Goal: Register for event/course

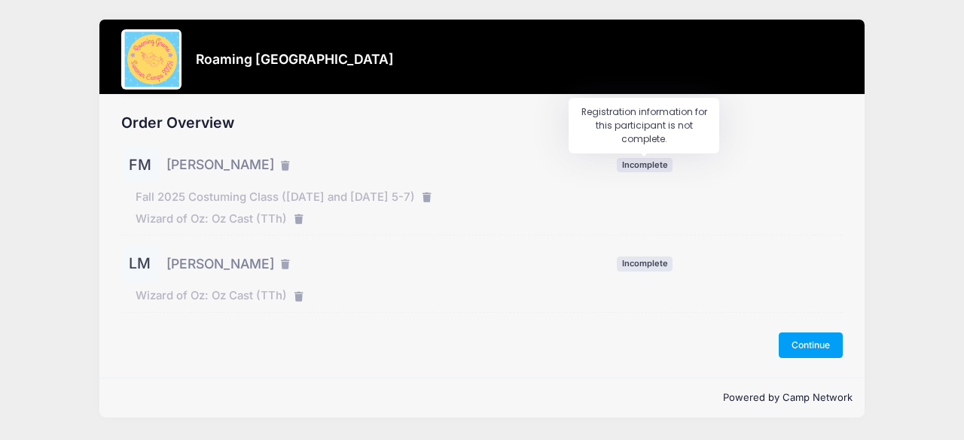
click at [638, 171] on span "Incomplete" at bounding box center [645, 165] width 56 height 14
click at [794, 349] on button "Continue" at bounding box center [811, 346] width 65 height 26
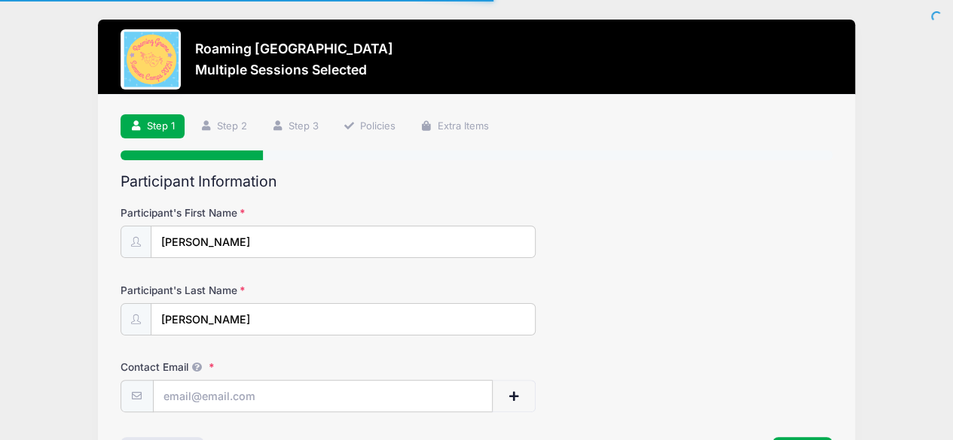
scroll to position [108, 0]
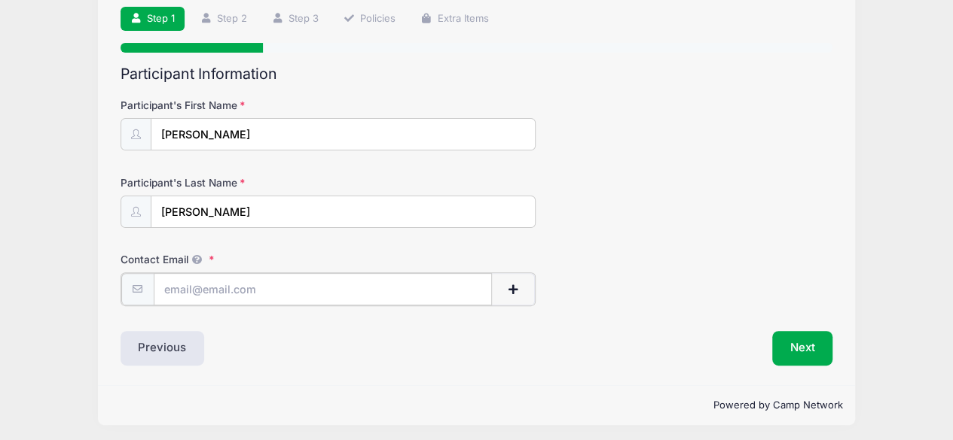
click at [349, 286] on input "Contact Email" at bounding box center [323, 289] width 339 height 32
click at [529, 299] on button "button" at bounding box center [513, 289] width 44 height 32
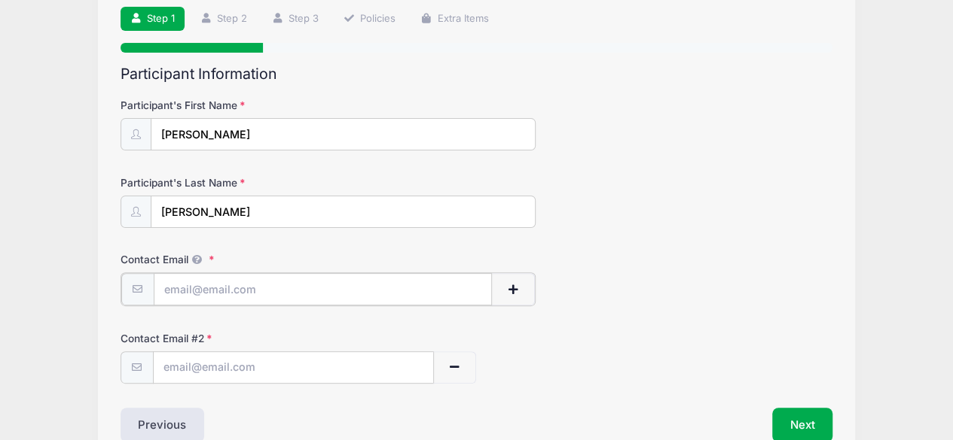
click at [426, 291] on input "Contact Email" at bounding box center [323, 289] width 339 height 32
type input "nfgouge@gmail.com"
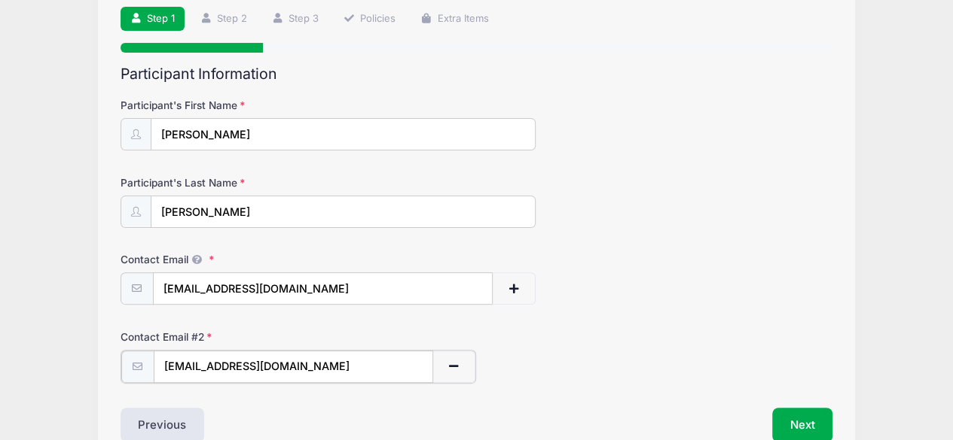
click at [416, 367] on input "[EMAIL_ADDRESS][DOMAIN_NAME]" at bounding box center [293, 367] width 279 height 32
click at [444, 364] on button "button" at bounding box center [454, 367] width 44 height 32
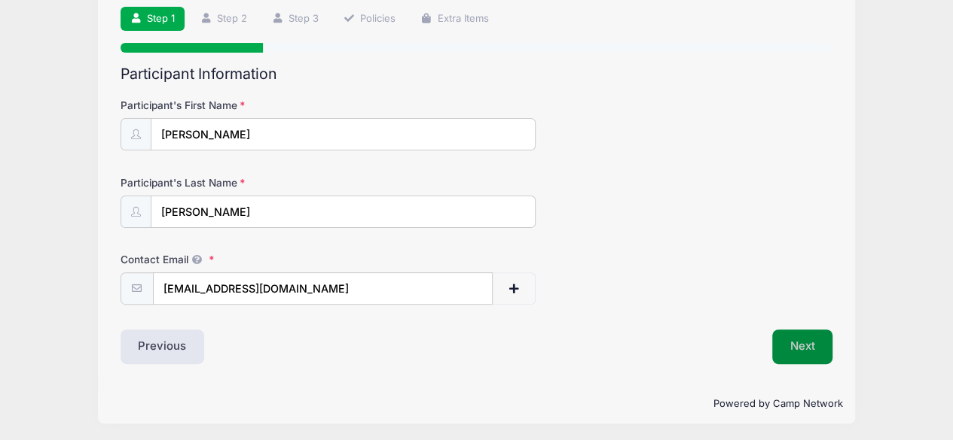
click at [800, 351] on button "Next" at bounding box center [802, 347] width 61 height 35
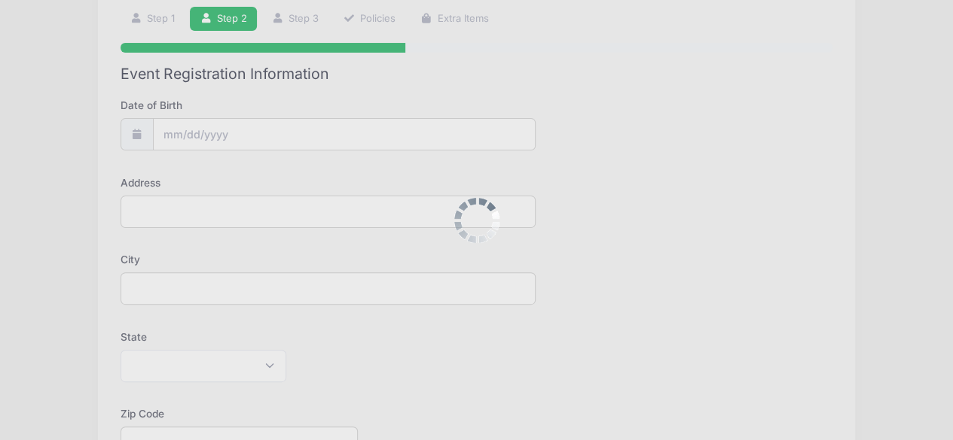
scroll to position [0, 0]
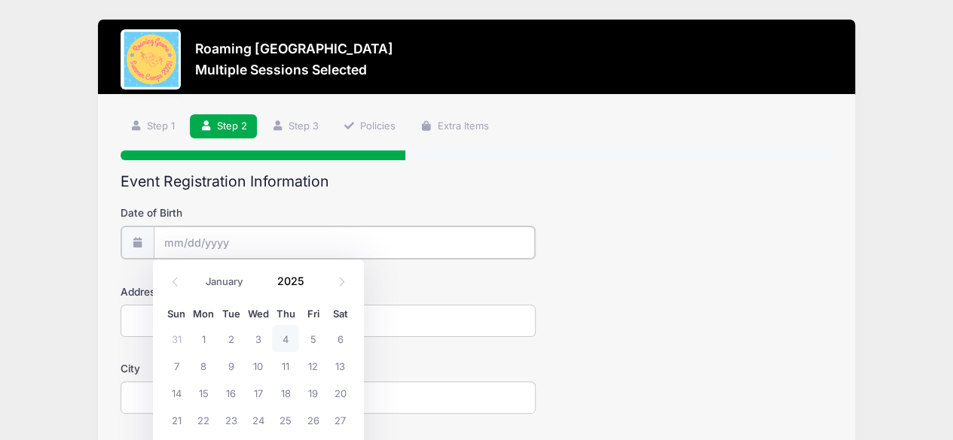
click at [285, 251] on input "Date of Birth" at bounding box center [344, 243] width 381 height 32
click at [282, 285] on input "2025" at bounding box center [294, 281] width 49 height 23
type input "2015"
click at [258, 288] on select "January February March April May June July August September October November De…" at bounding box center [231, 283] width 67 height 20
select select "1"
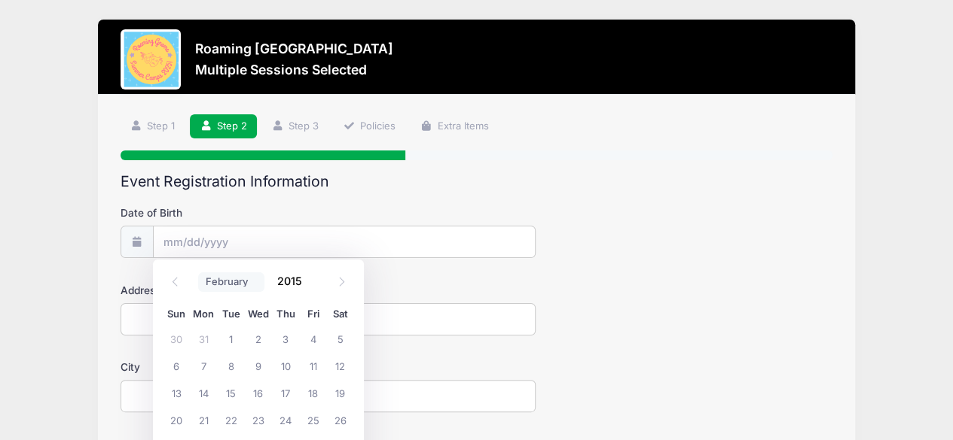
click at [198, 273] on select "January February March April May June July August September October November De…" at bounding box center [231, 283] width 67 height 20
click at [178, 370] on span "8" at bounding box center [176, 365] width 27 height 27
type input "02/08/2015"
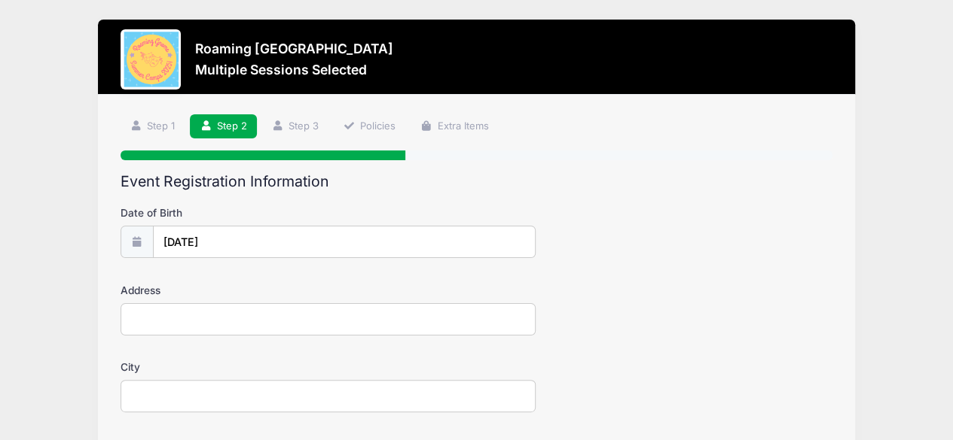
click at [167, 323] on input "Address" at bounding box center [328, 319] width 416 height 32
type input "5194 Boston Ct"
type input "Denver"
select select "CO"
type input "80238"
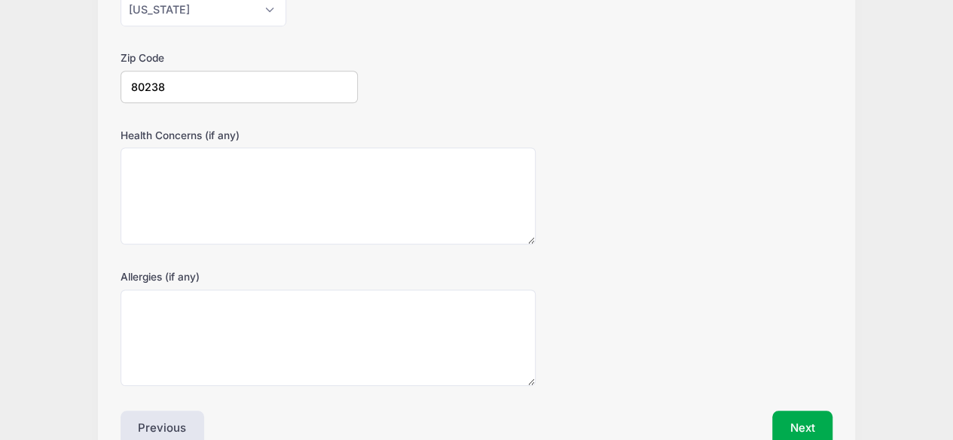
scroll to position [544, 0]
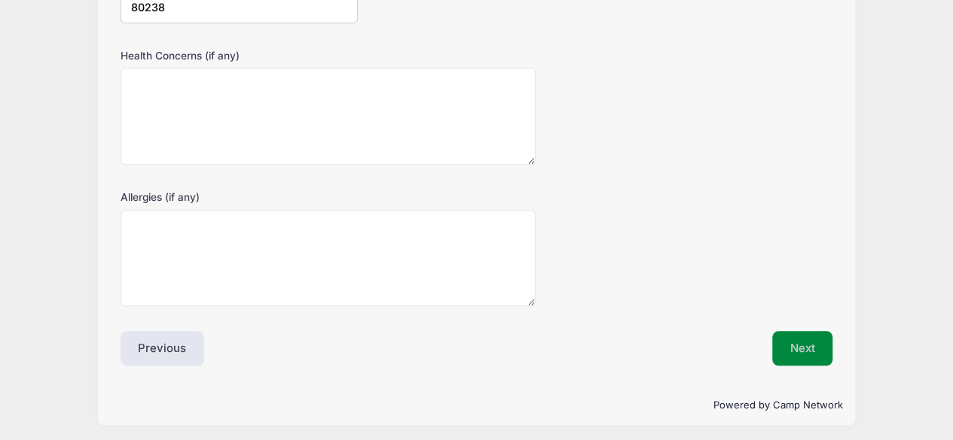
click at [797, 351] on button "Next" at bounding box center [802, 348] width 61 height 35
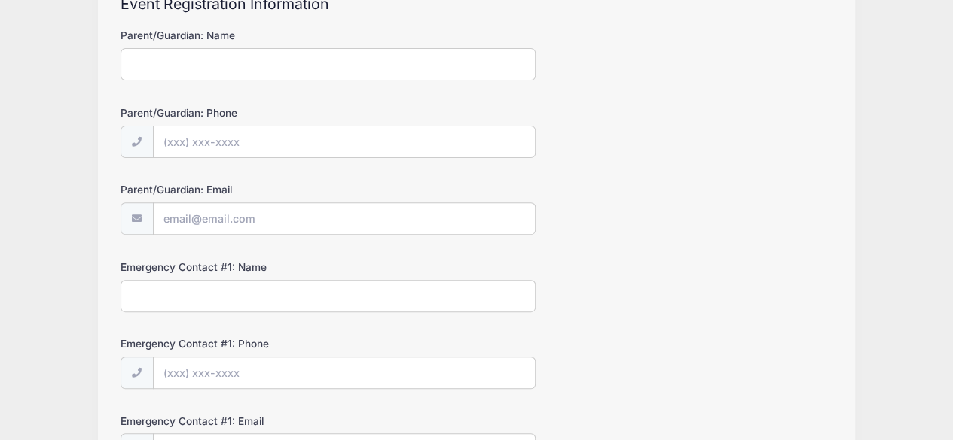
scroll to position [0, 0]
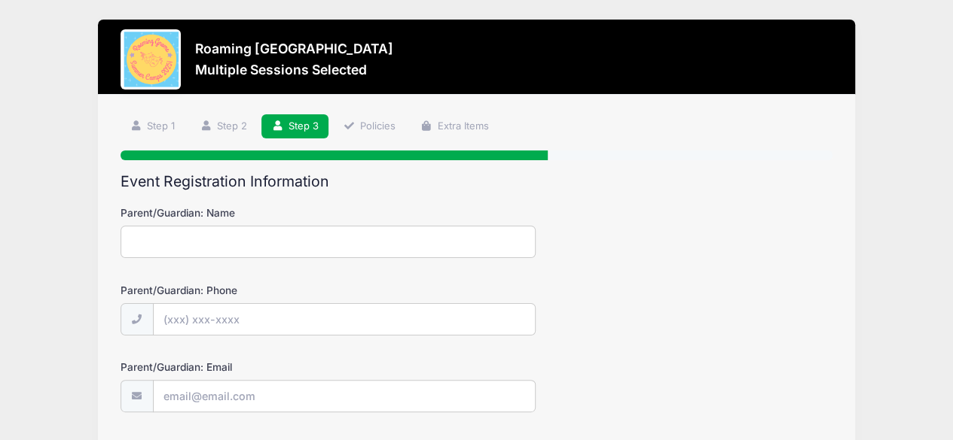
click at [244, 241] on input "Parent/Guardian: Name" at bounding box center [328, 242] width 416 height 32
type input "n"
type input "Nora Moore"
type input "(917) 796-6012"
type input "[EMAIL_ADDRESS][DOMAIN_NAME]"
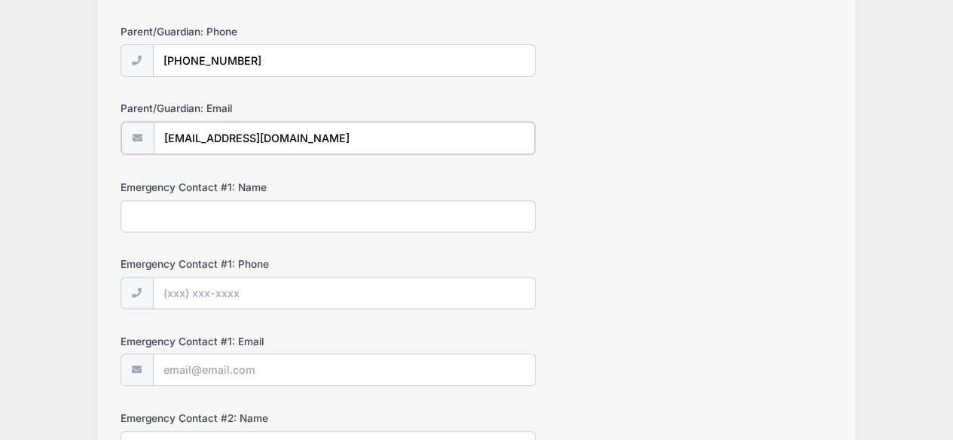
scroll to position [263, 0]
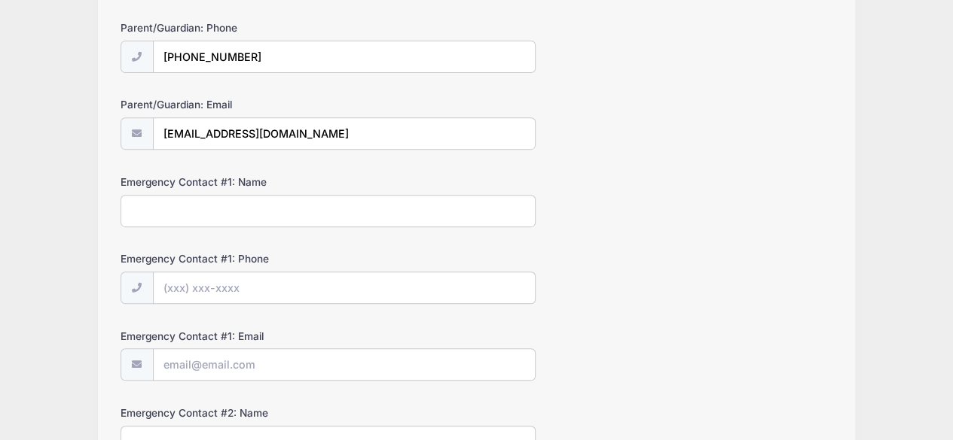
click at [209, 206] on input "Emergency Contact #1: Name" at bounding box center [328, 211] width 416 height 32
type input "Todd Moore"
type input "(914) 954-5562"
click at [303, 364] on input "Emergency Contact #1: Email" at bounding box center [344, 365] width 381 height 32
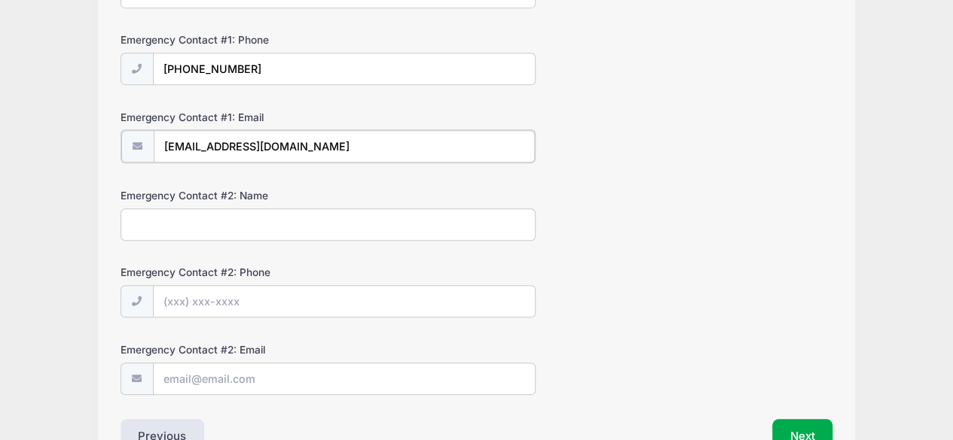
scroll to position [500, 0]
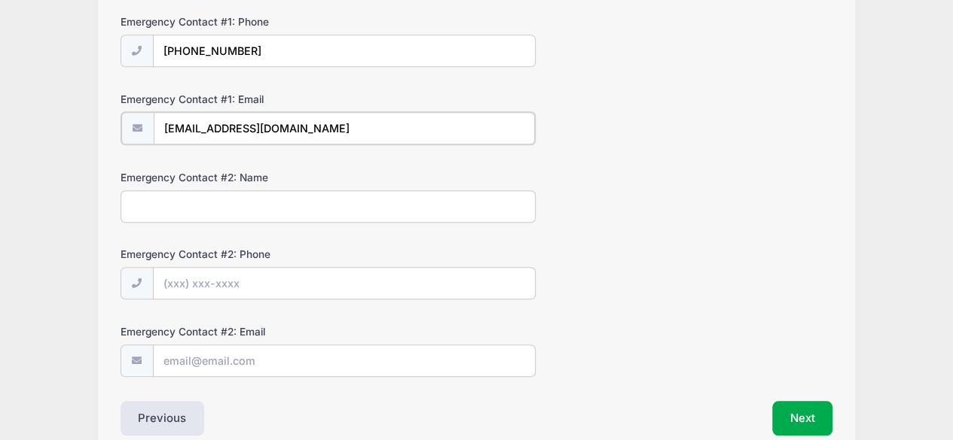
type input "toddmoore1@gmail.com"
click at [226, 285] on input "Emergency Contact #2: Phone" at bounding box center [344, 283] width 381 height 32
click at [774, 401] on button "Next" at bounding box center [802, 417] width 61 height 35
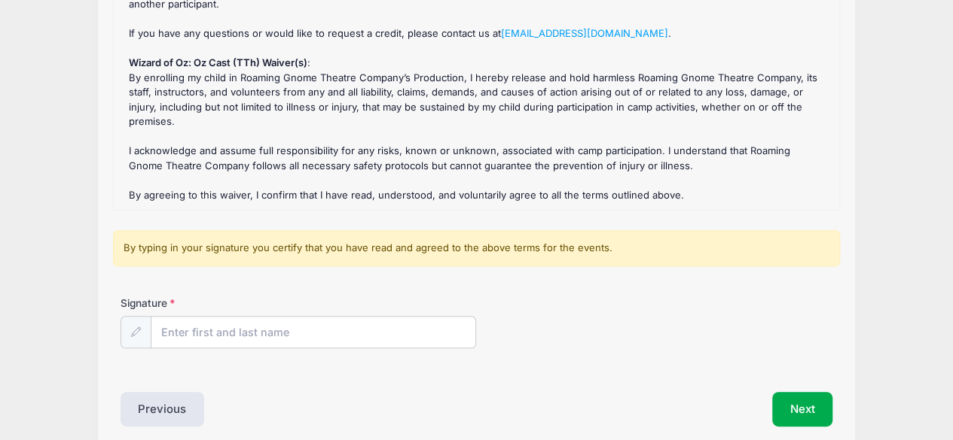
scroll to position [227, 0]
click at [314, 341] on input "Signature" at bounding box center [313, 332] width 325 height 32
type input "Nora Moore"
click at [803, 415] on button "Next" at bounding box center [802, 409] width 61 height 35
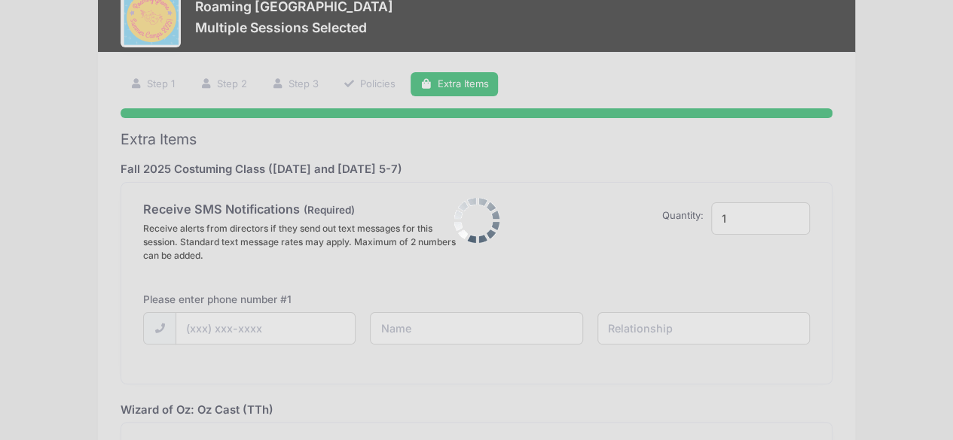
scroll to position [0, 0]
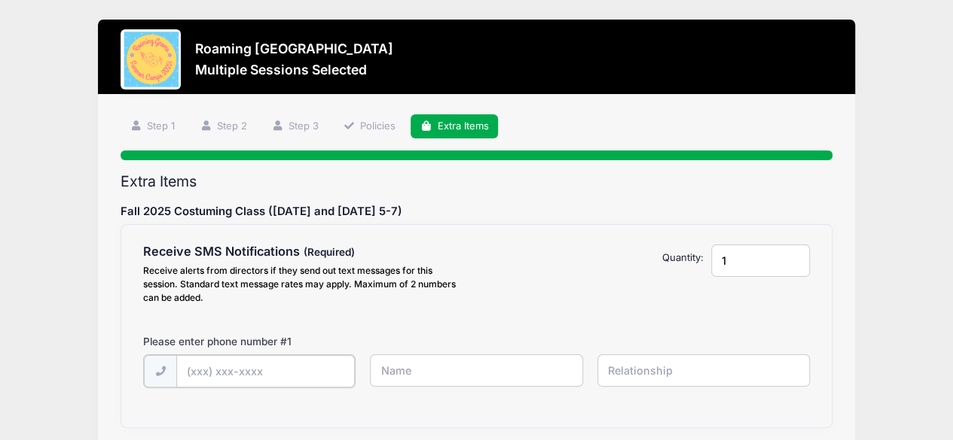
click at [270, 379] on input "text" at bounding box center [265, 371] width 178 height 32
type input "(917) 796-6012"
type input "Nora Moore"
type input "m"
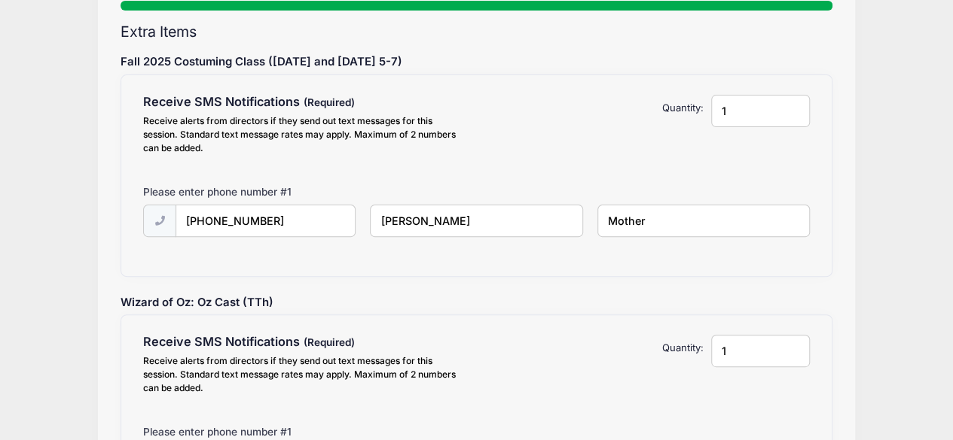
scroll to position [240, 0]
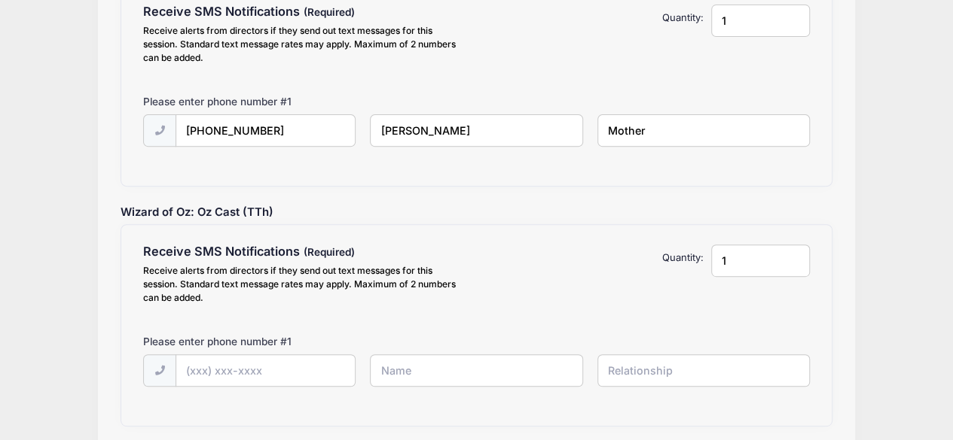
type input "Mother"
click at [204, 364] on input "text" at bounding box center [265, 371] width 178 height 32
type input "(917) 796-6012"
type input "Nora Moore"
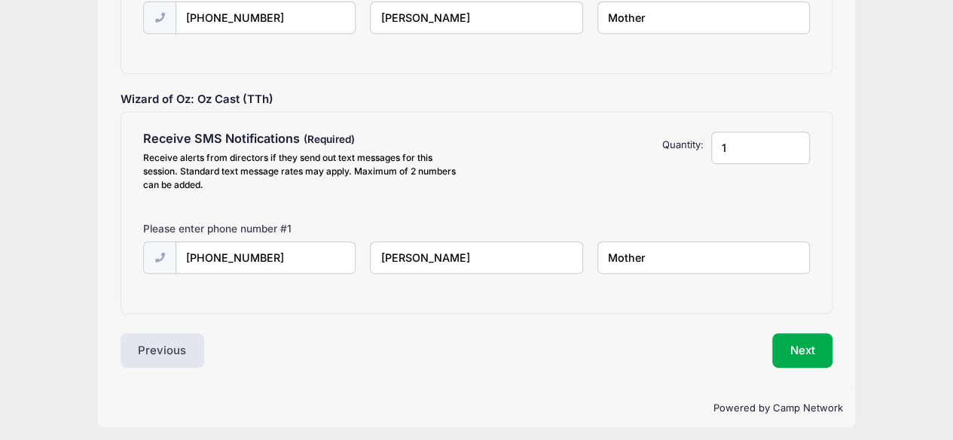
scroll to position [357, 0]
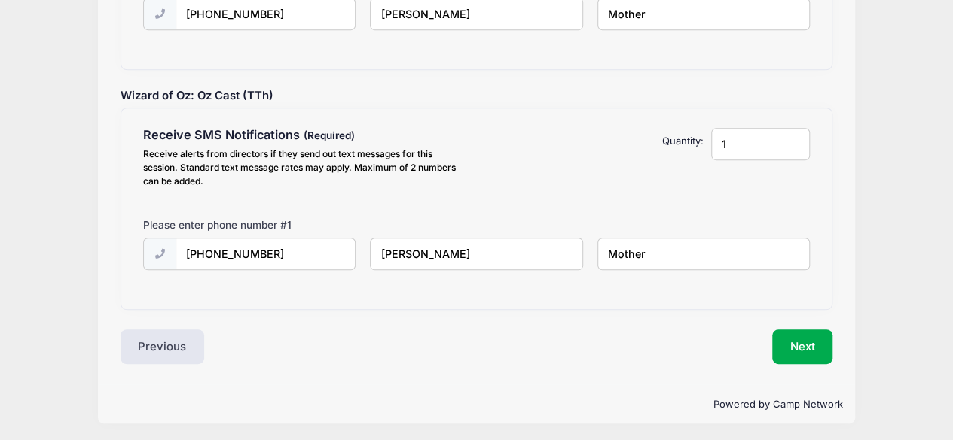
type input "Mother"
click at [839, 358] on div "Next" at bounding box center [658, 347] width 364 height 35
click at [825, 355] on button "Next" at bounding box center [802, 347] width 61 height 35
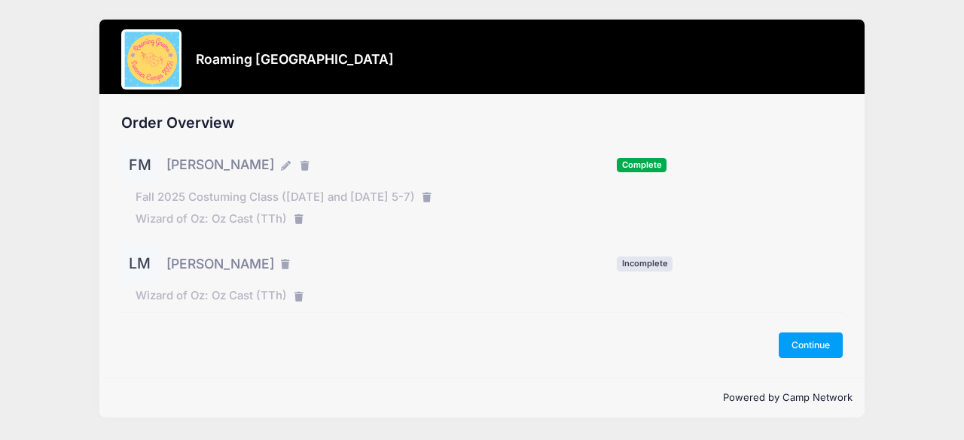
click at [809, 358] on div "Order Overview FM Fiona Moore Complete" at bounding box center [482, 236] width 766 height 283
click at [795, 345] on button "Continue" at bounding box center [811, 346] width 65 height 26
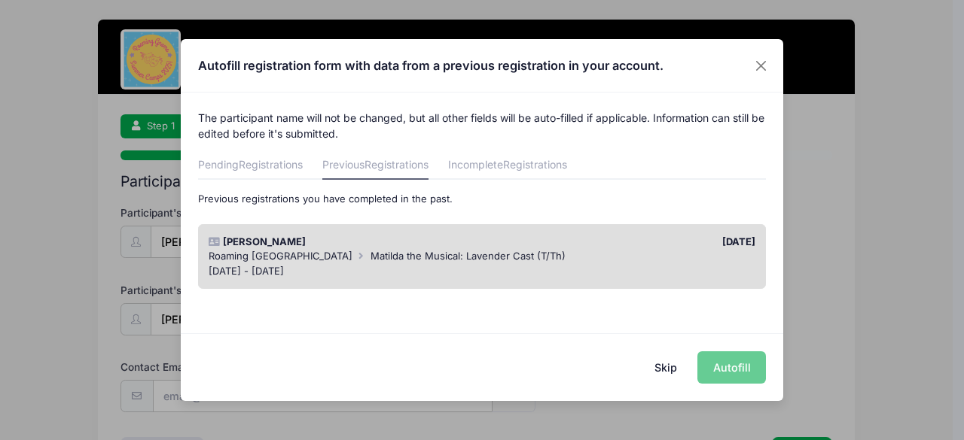
click at [474, 242] on div "Fiona Moore" at bounding box center [341, 242] width 281 height 15
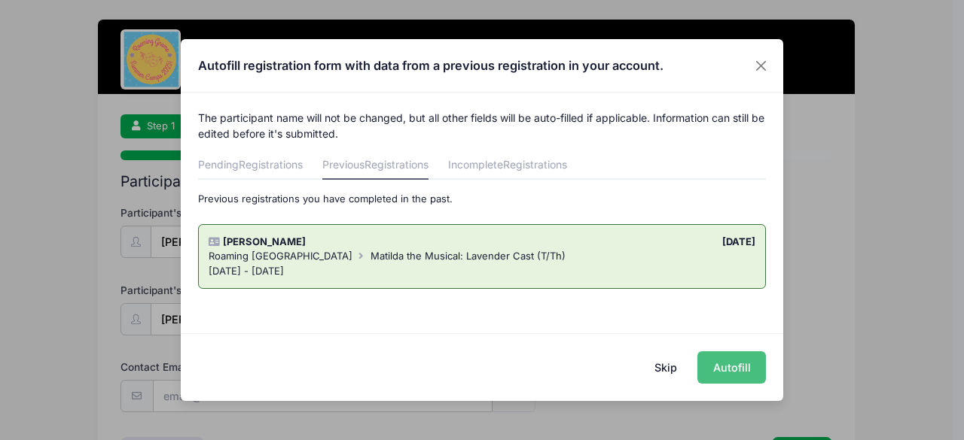
click at [726, 373] on button "Autofill" at bounding box center [731, 368] width 69 height 32
type input "[EMAIL_ADDRESS][DOMAIN_NAME]"
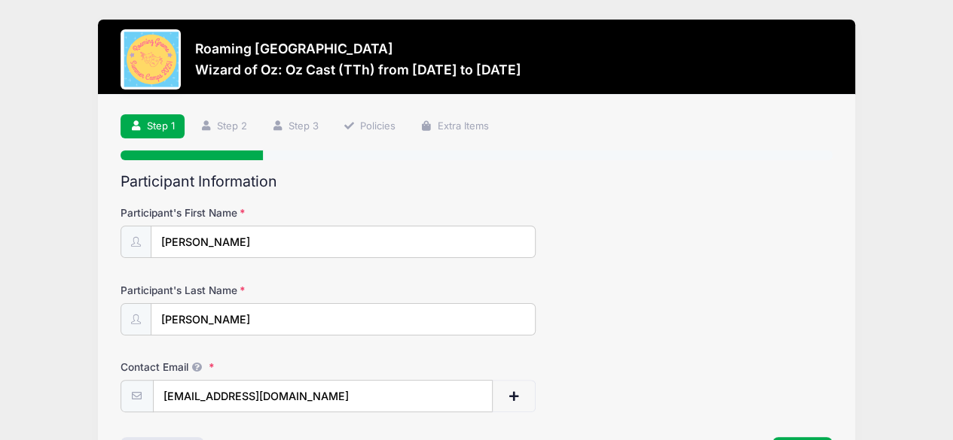
scroll to position [108, 0]
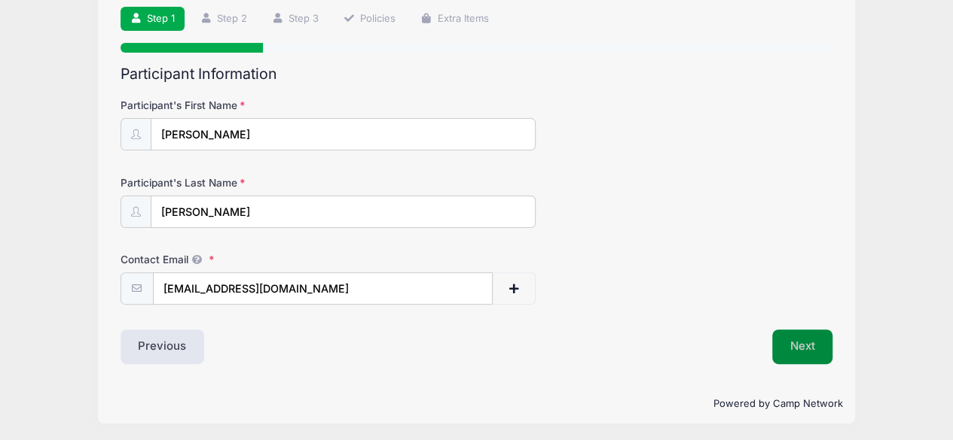
click at [812, 349] on button "Next" at bounding box center [802, 347] width 61 height 35
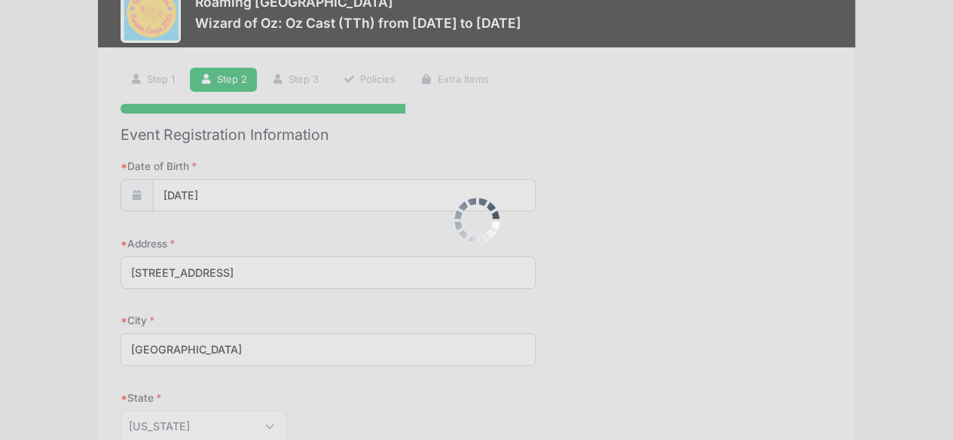
scroll to position [0, 0]
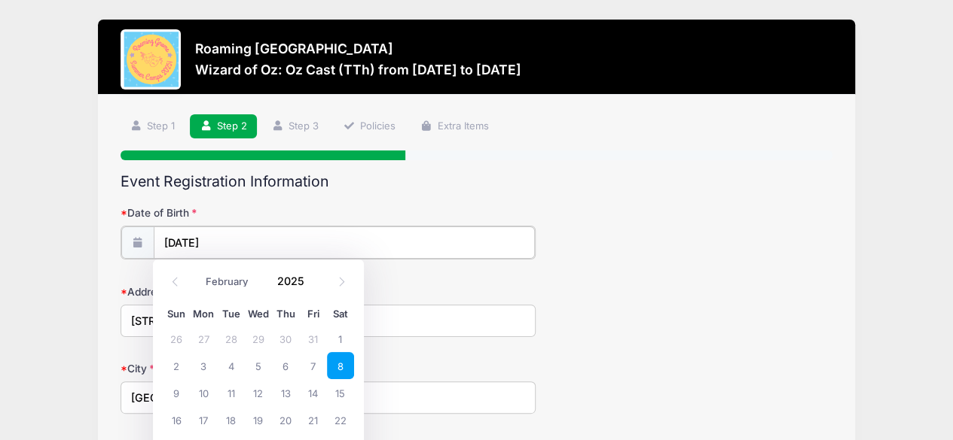
click at [172, 245] on input "02/08/2025" at bounding box center [344, 243] width 381 height 32
click at [209, 276] on select "January February March April May June July August September October November De…" at bounding box center [231, 283] width 67 height 20
select select "11"
click at [198, 273] on select "January February March April May June July August September October November De…" at bounding box center [231, 283] width 67 height 20
click at [218, 242] on input "02/08/2025" at bounding box center [344, 243] width 381 height 32
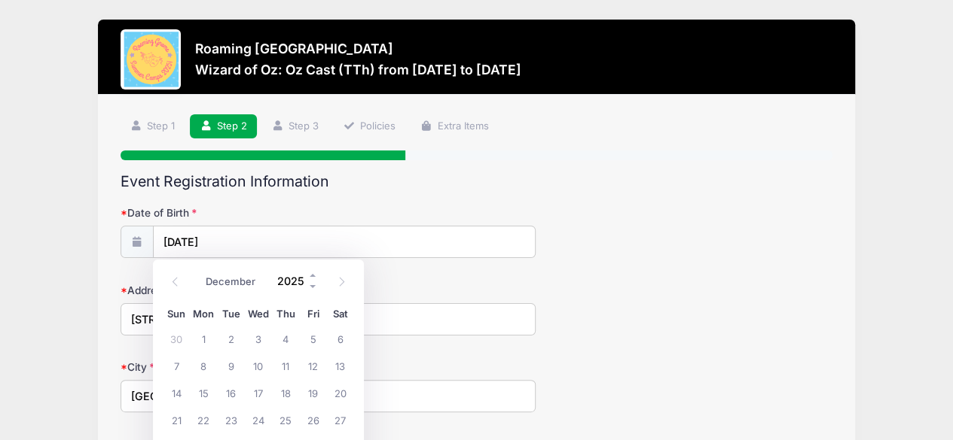
click at [295, 284] on input "2025" at bounding box center [294, 281] width 49 height 23
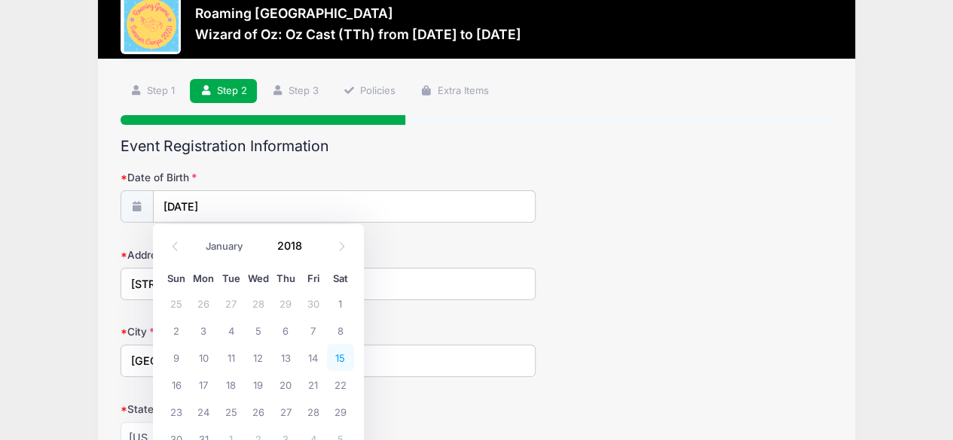
type input "2018"
click at [339, 362] on span "15" at bounding box center [340, 357] width 27 height 27
type input "12/15/2018"
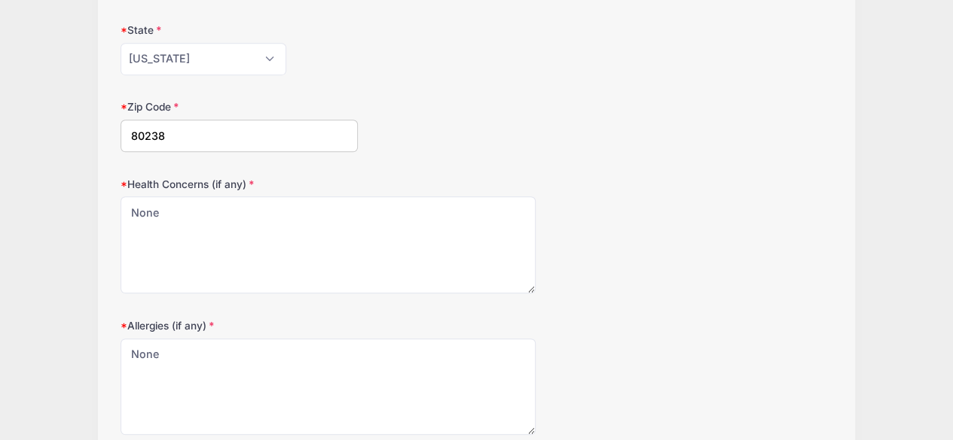
scroll to position [544, 0]
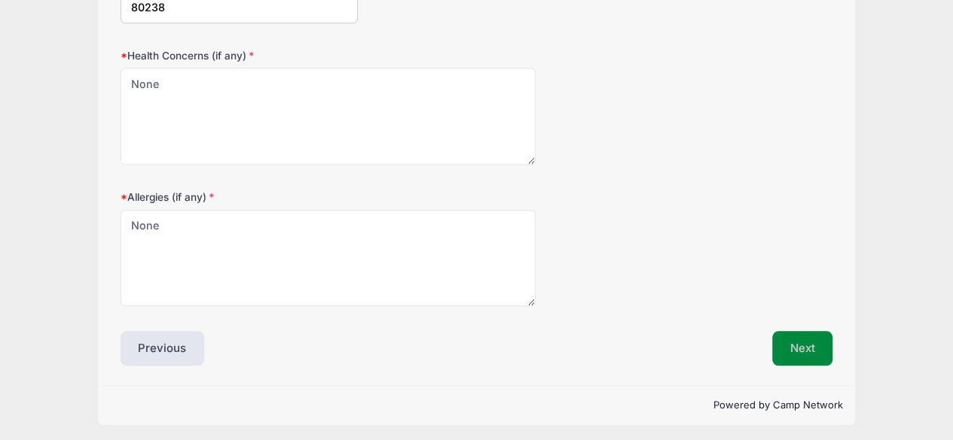
click at [804, 343] on button "Next" at bounding box center [802, 348] width 61 height 35
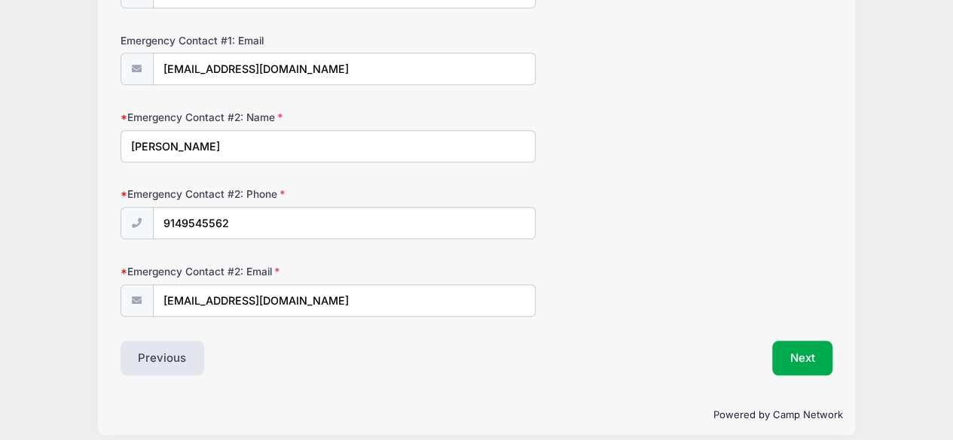
scroll to position [568, 0]
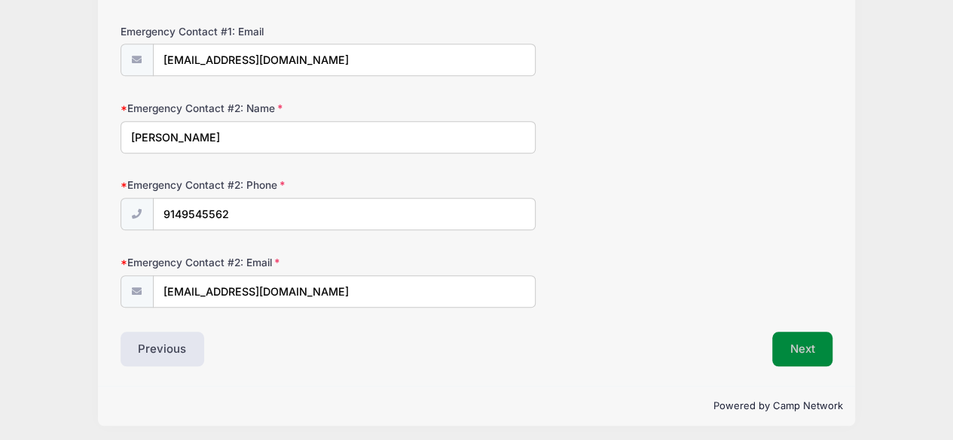
click at [806, 338] on button "Next" at bounding box center [802, 349] width 61 height 35
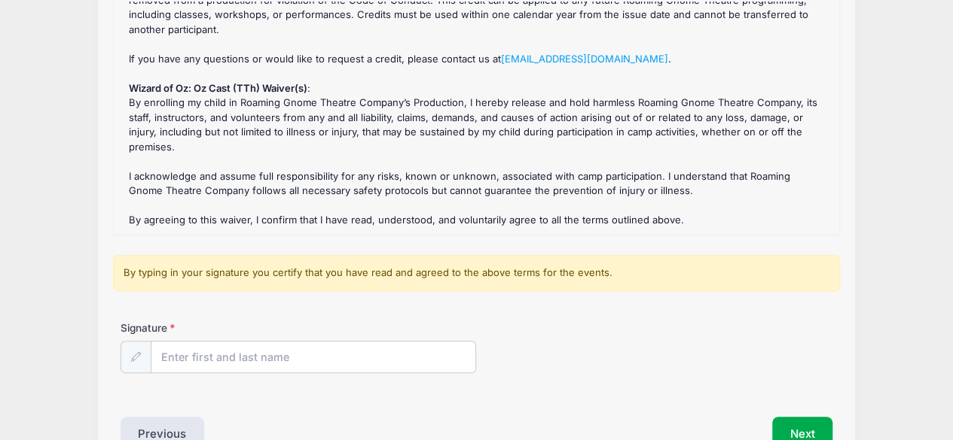
scroll to position [203, 0]
click at [398, 355] on input "Signature" at bounding box center [313, 357] width 325 height 32
type input "Nora Moore"
click at [788, 431] on button "Next" at bounding box center [802, 433] width 61 height 35
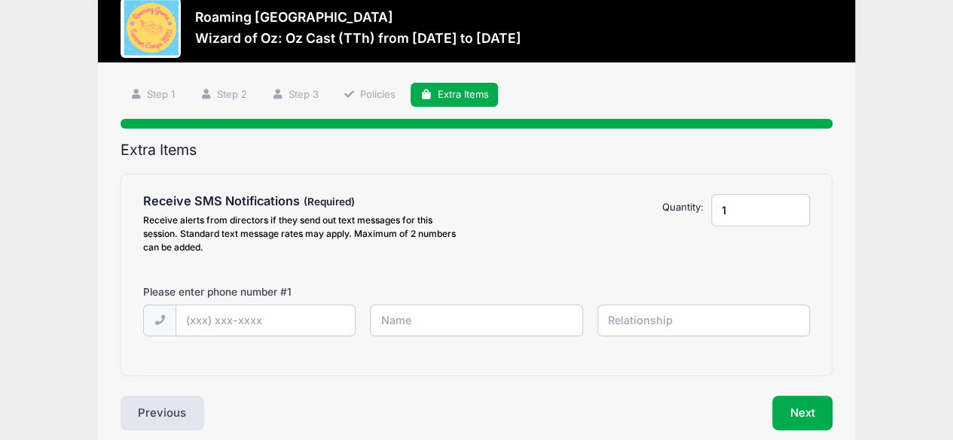
scroll to position [0, 0]
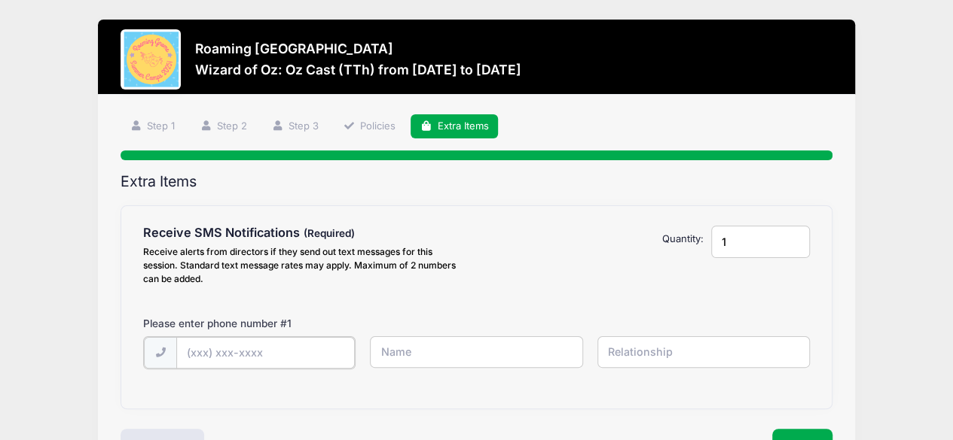
click at [233, 361] on input "text" at bounding box center [265, 353] width 178 height 32
type input "(917) 796-6012"
type input "Nora Fitzgerald Moore"
click at [715, 362] on input "text" at bounding box center [703, 353] width 212 height 32
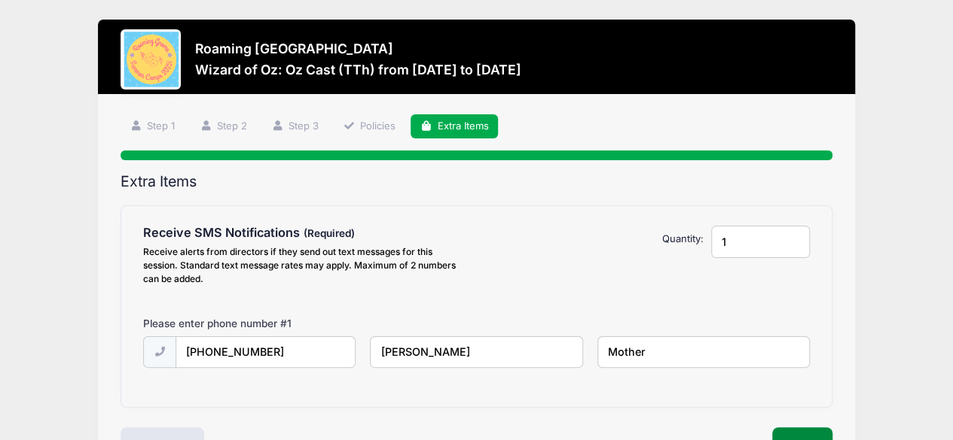
type input "Mother"
click at [790, 431] on button "Next" at bounding box center [802, 445] width 61 height 35
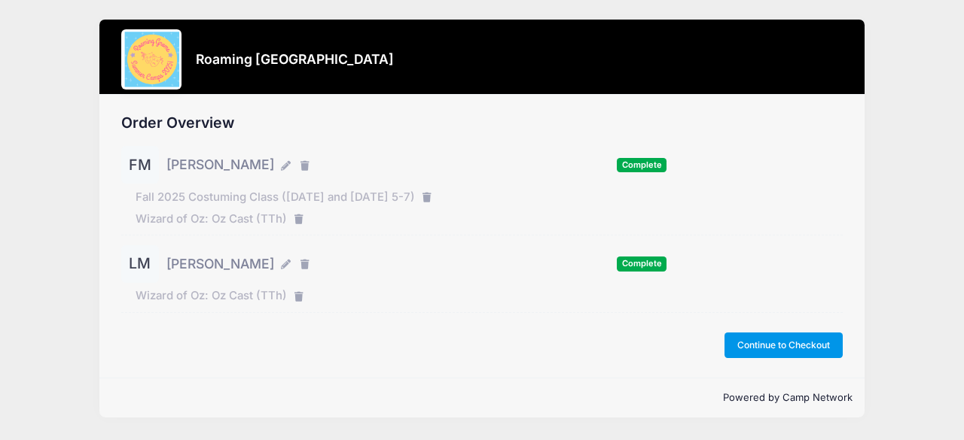
click at [764, 345] on button "Continue to Checkout" at bounding box center [783, 346] width 119 height 26
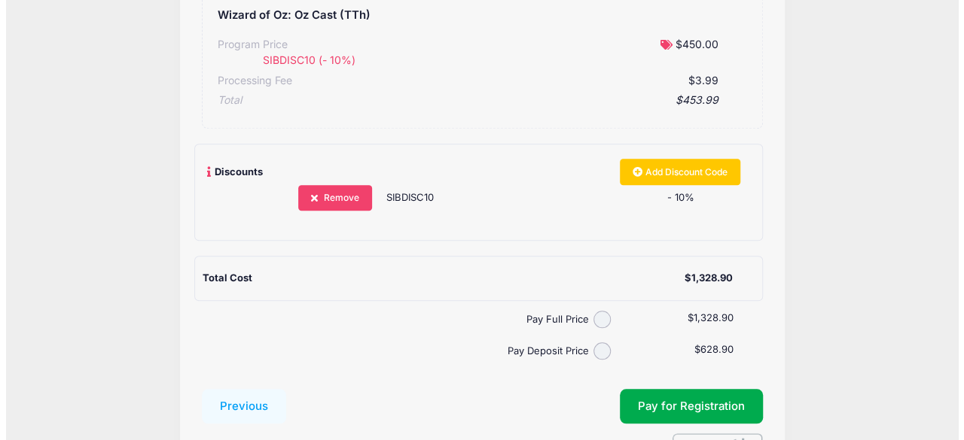
scroll to position [652, 0]
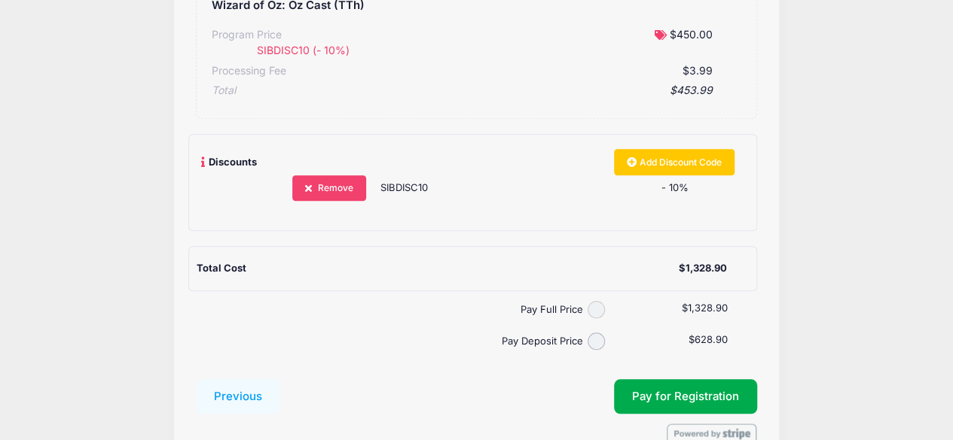
click at [596, 311] on input "Pay Full Price" at bounding box center [595, 309] width 17 height 17
radio input "true"
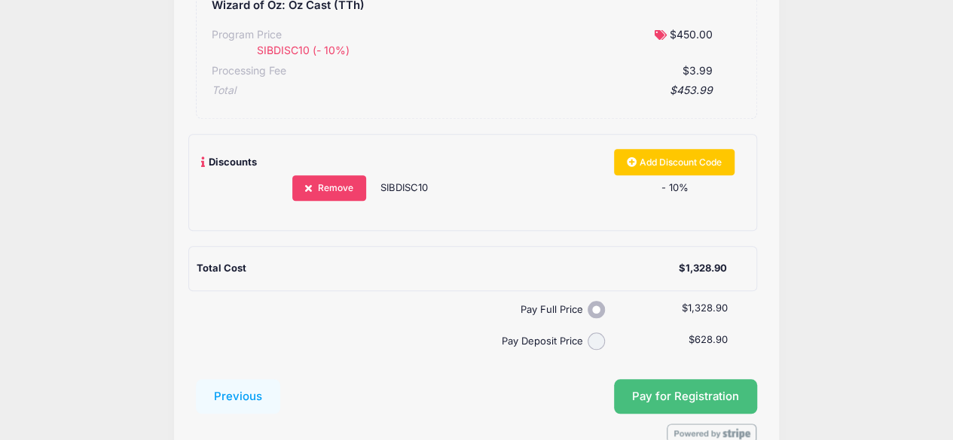
click at [680, 395] on button "Pay for Registration" at bounding box center [685, 397] width 143 height 35
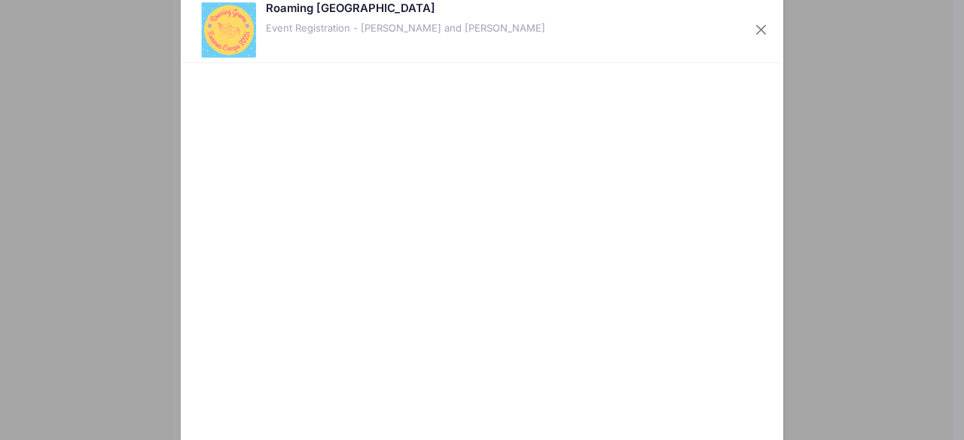
scroll to position [163, 0]
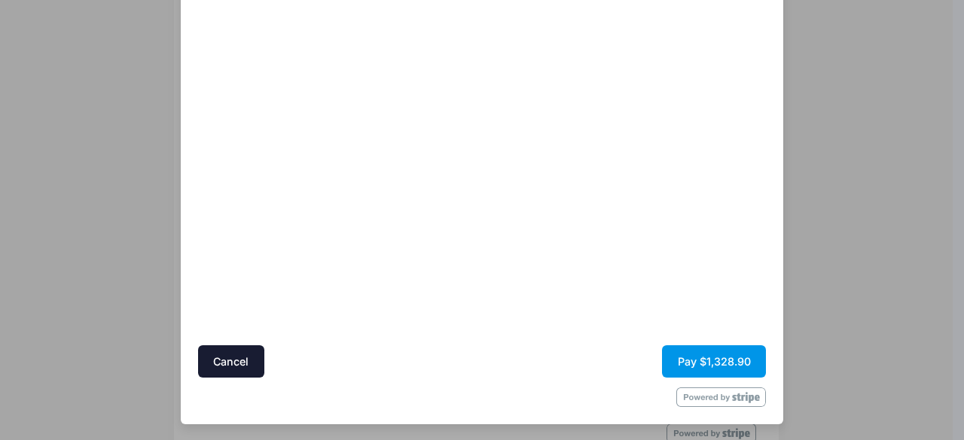
click at [687, 368] on button "Pay $1,328.90" at bounding box center [714, 362] width 104 height 32
